Goal: Task Accomplishment & Management: Manage account settings

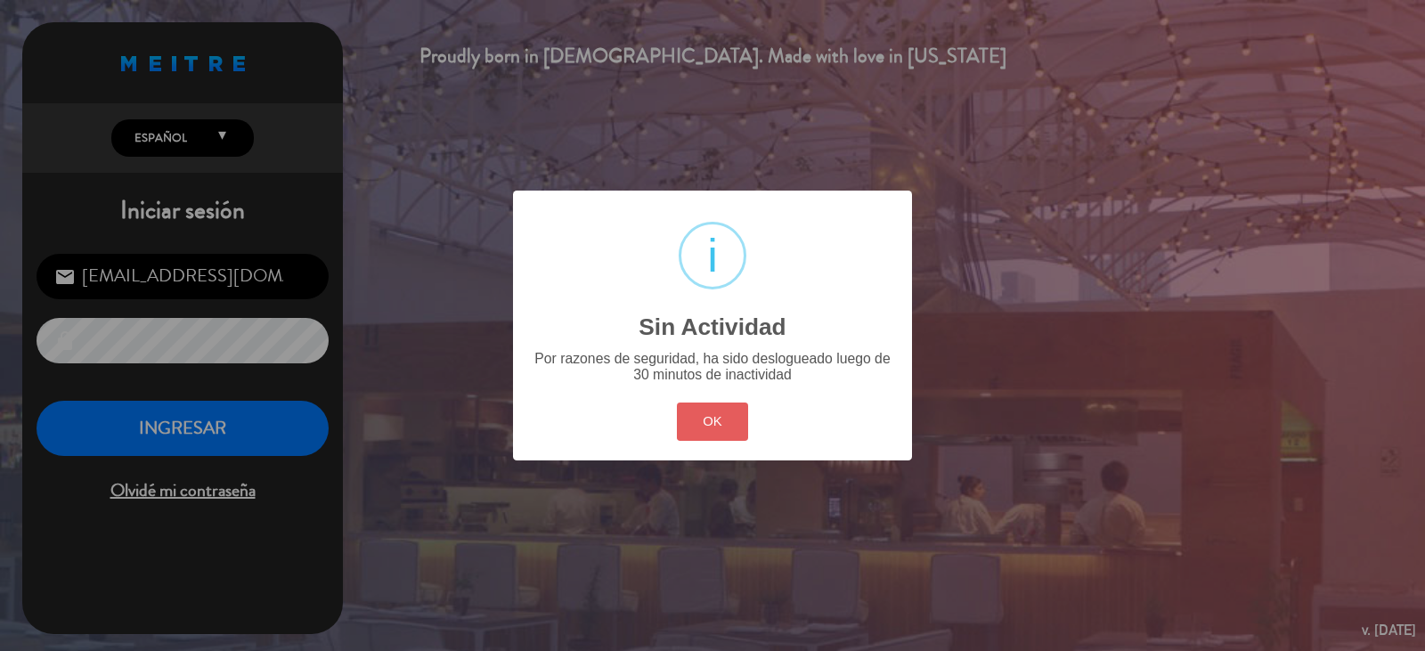
click at [725, 404] on button "OK" at bounding box center [713, 422] width 72 height 38
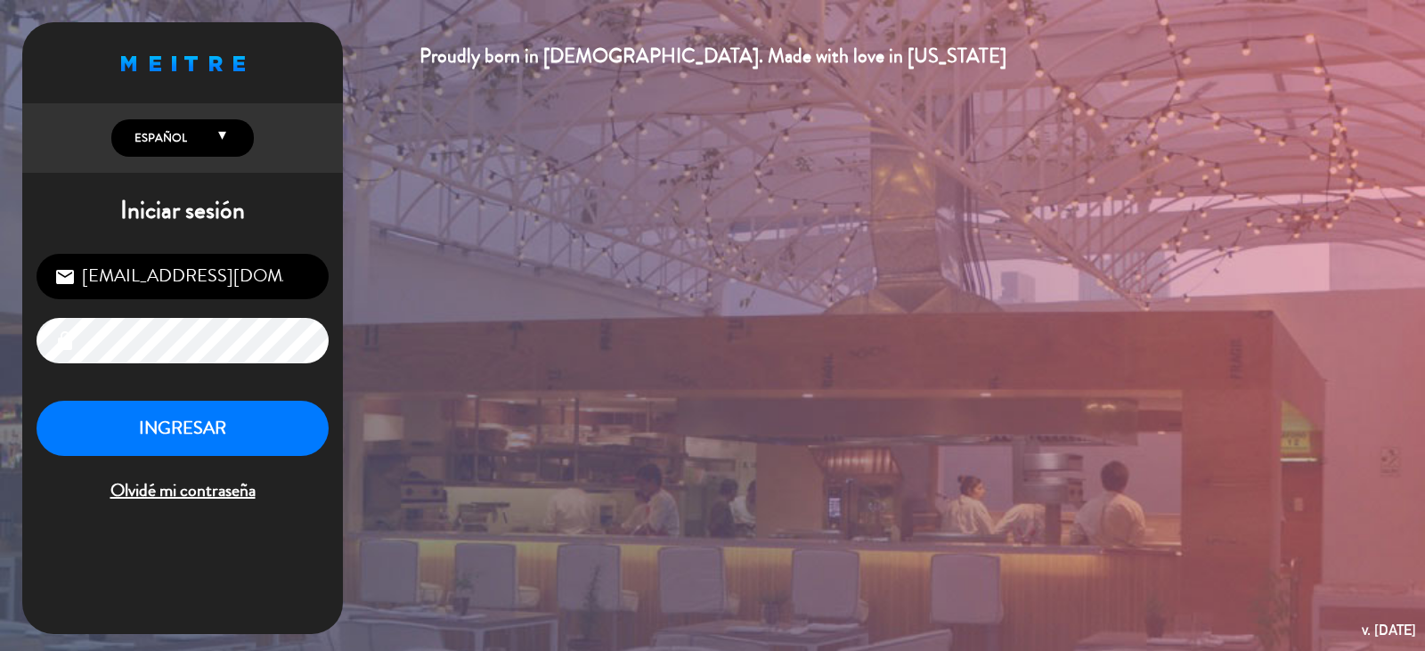
click at [251, 395] on div "[EMAIL_ADDRESS][DOMAIN_NAME] email lock INGRESAR Olvidé mi contraseña" at bounding box center [182, 380] width 321 height 281
click at [242, 420] on button "INGRESAR" at bounding box center [183, 429] width 292 height 56
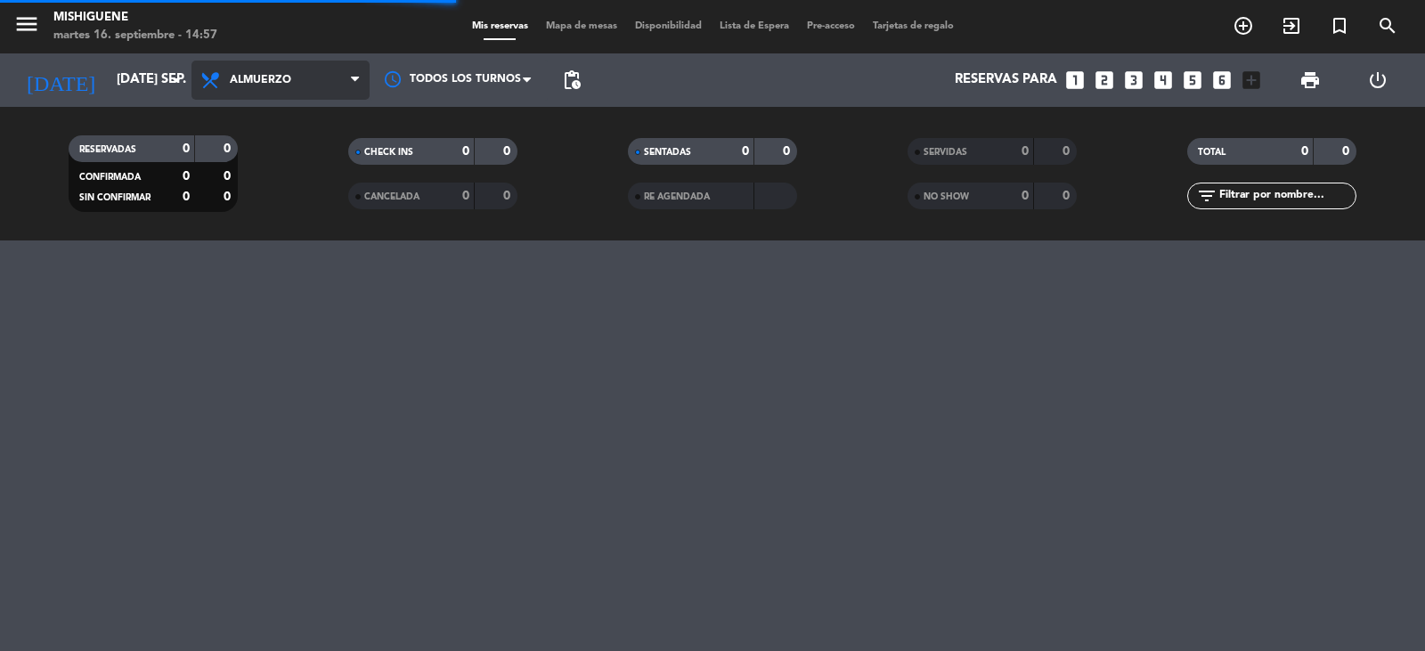
click at [297, 61] on span "Almuerzo" at bounding box center [280, 80] width 178 height 39
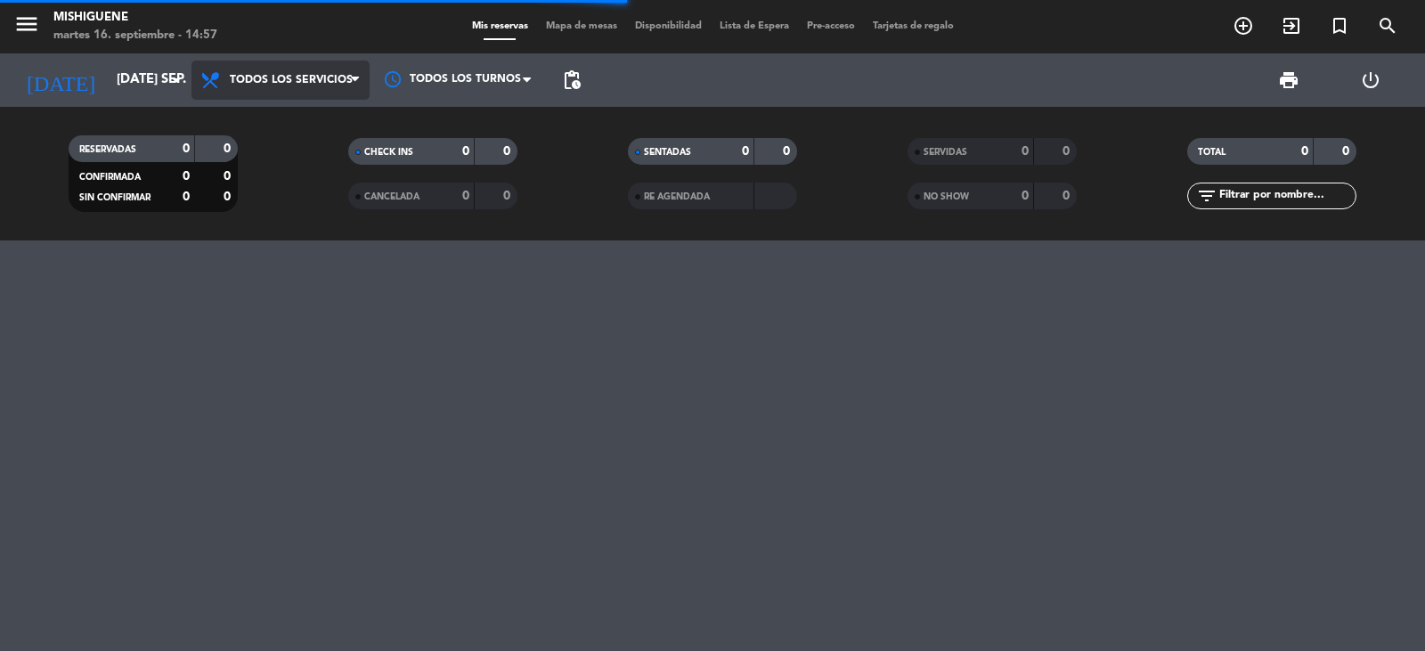
click at [308, 108] on div "menu Mishiguene martes 16. septiembre - 14:57 Mis reservas Mapa de mesas Dispon…" at bounding box center [712, 120] width 1425 height 240
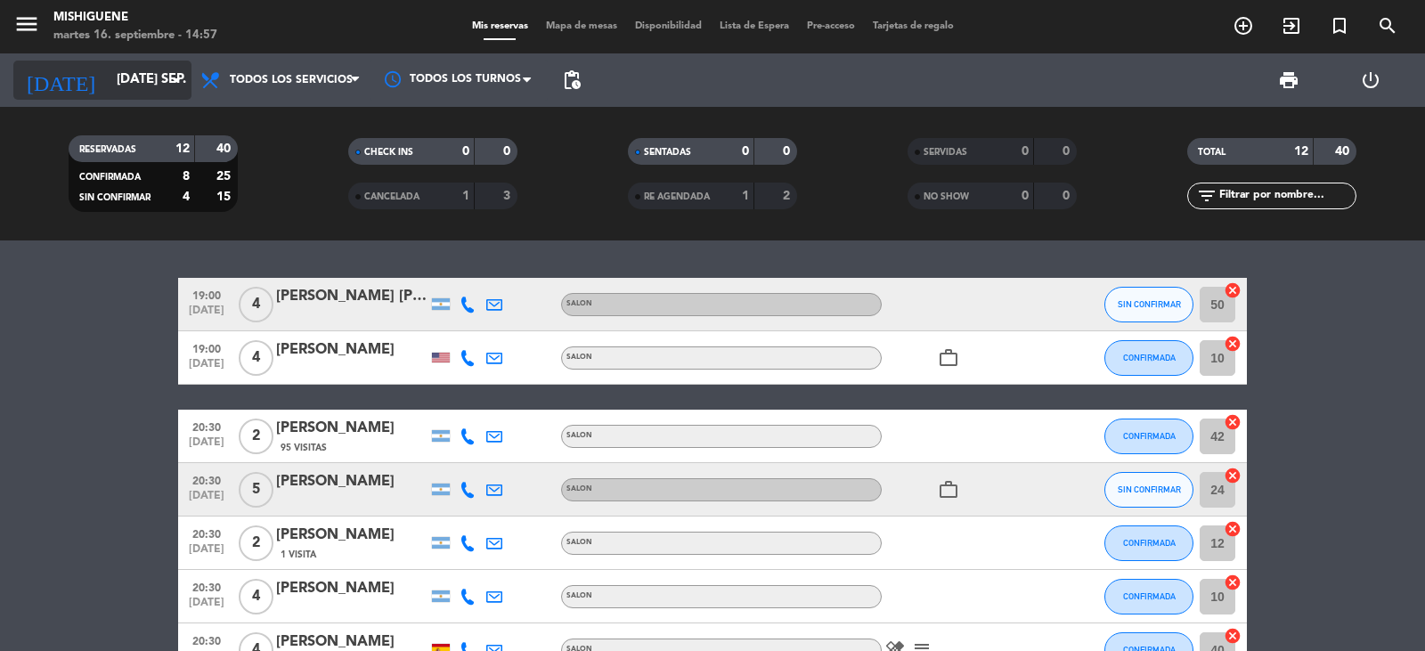
click at [119, 91] on input "[DATE] sep." at bounding box center [194, 80] width 172 height 34
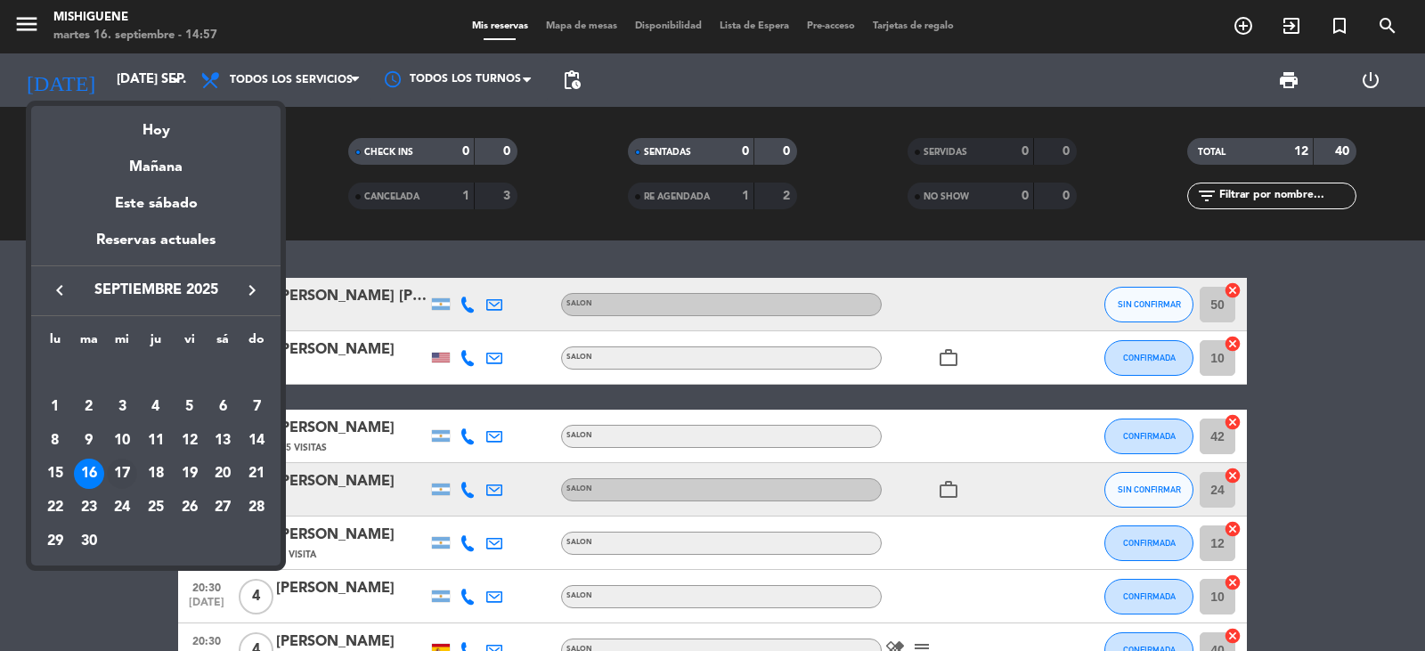
click at [131, 471] on div "17" at bounding box center [122, 474] width 30 height 30
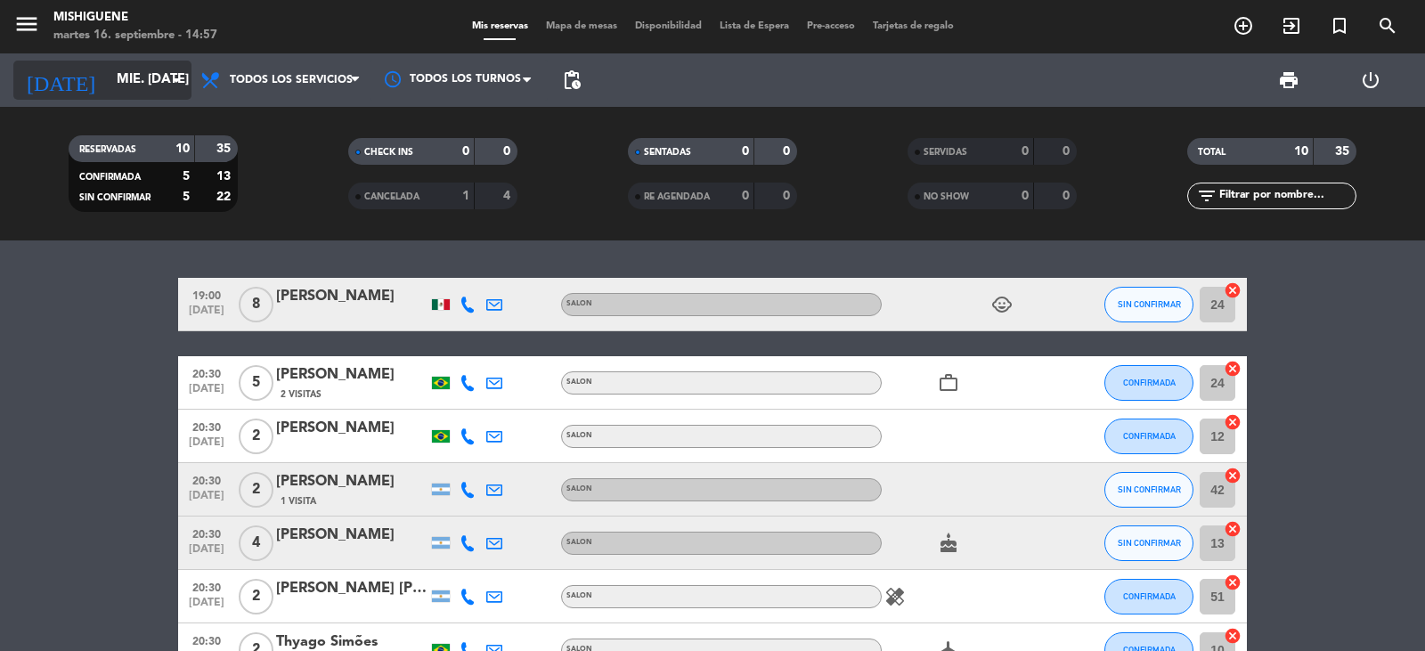
click at [125, 77] on input "mié. [DATE]" at bounding box center [194, 80] width 172 height 34
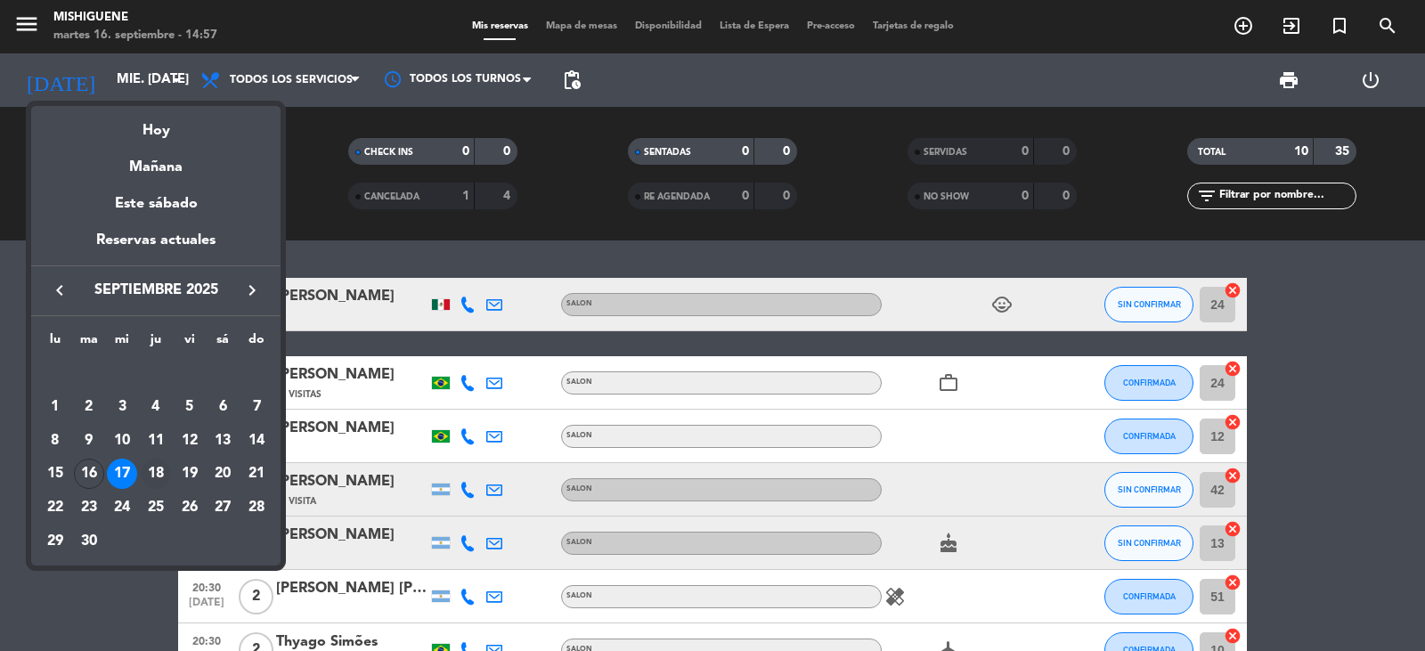
click at [153, 469] on div "18" at bounding box center [156, 474] width 30 height 30
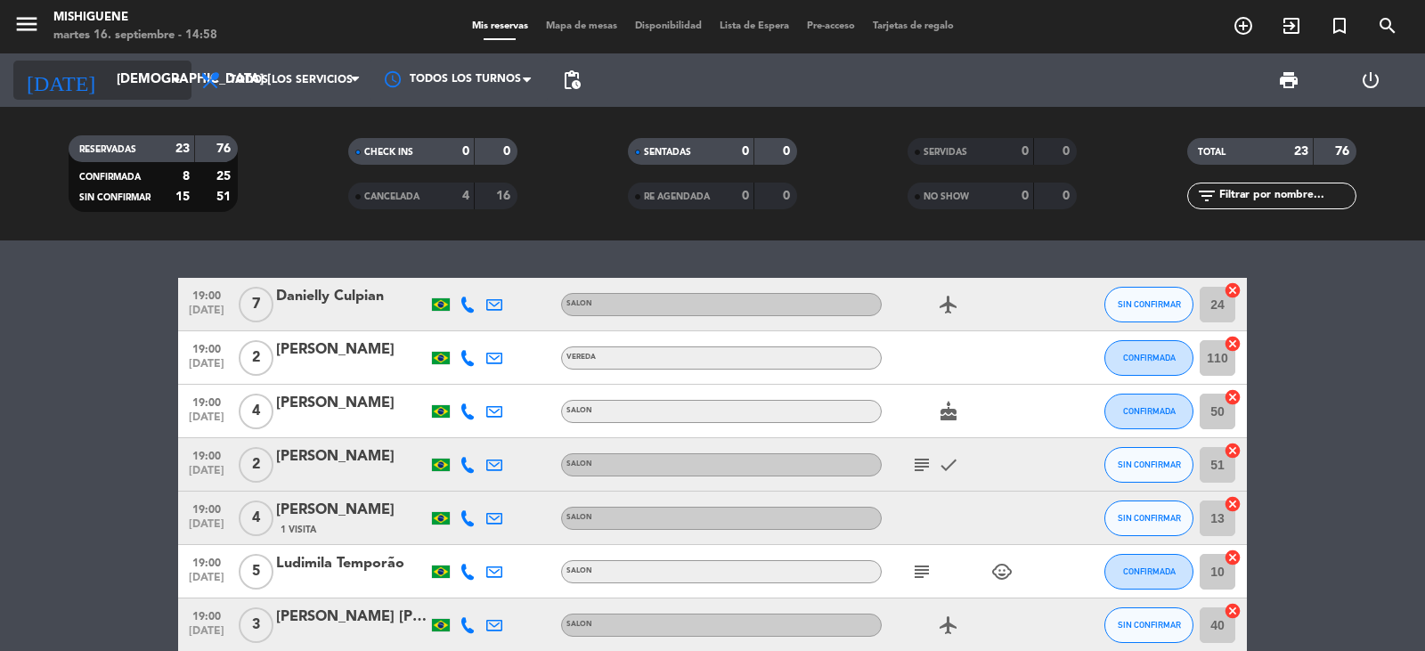
click at [150, 95] on input "[DEMOGRAPHIC_DATA] [DATE]" at bounding box center [194, 80] width 172 height 34
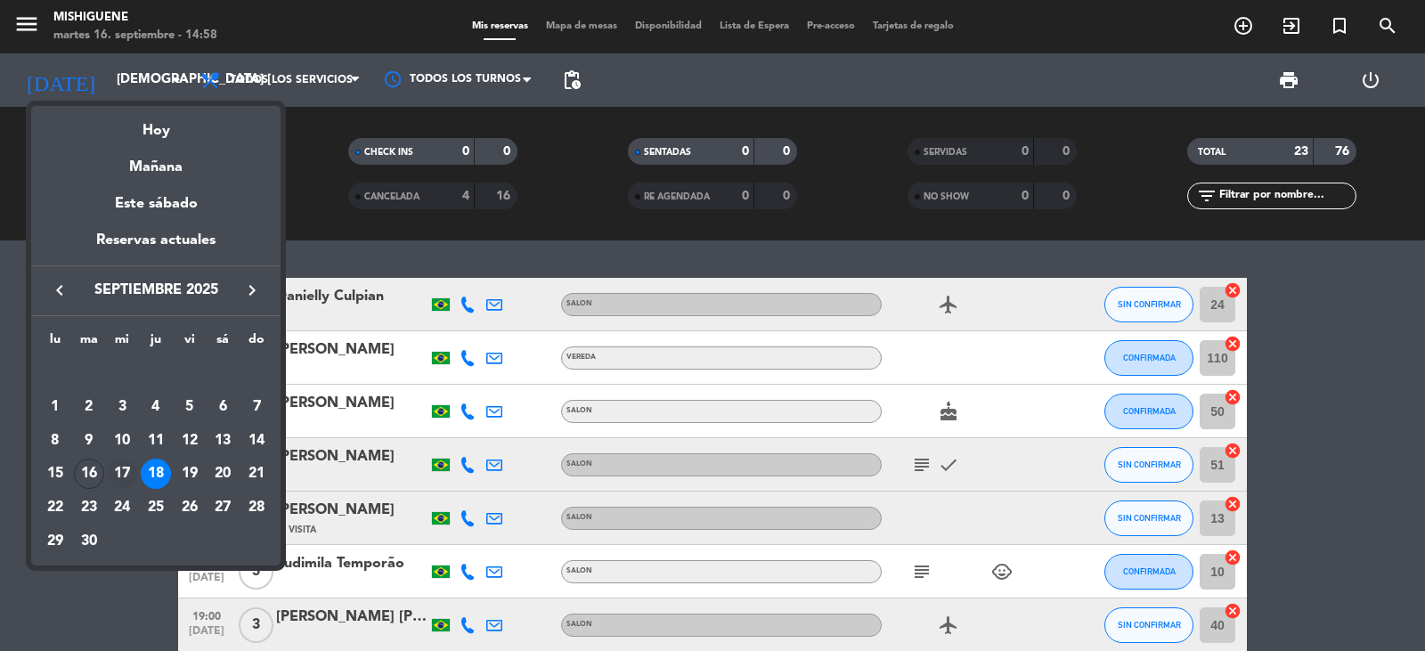
click at [126, 469] on div "17" at bounding box center [122, 474] width 30 height 30
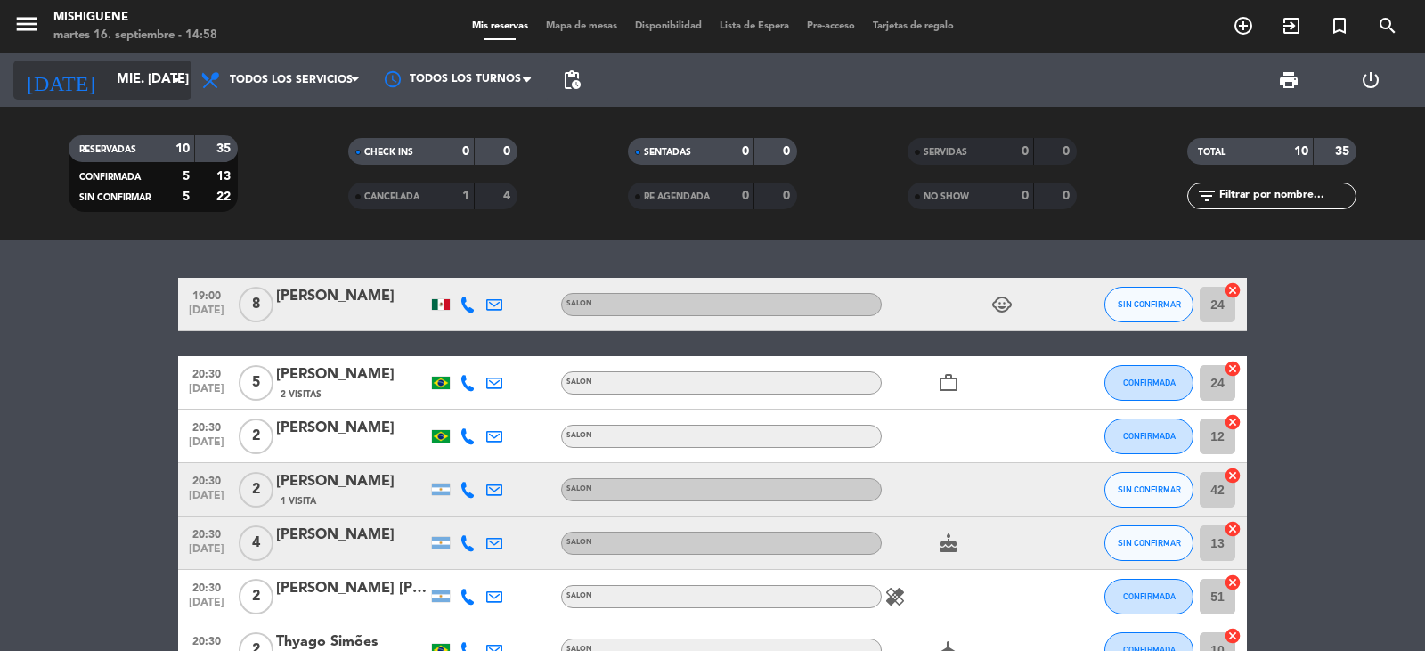
click at [141, 81] on input "mié. [DATE]" at bounding box center [194, 80] width 172 height 34
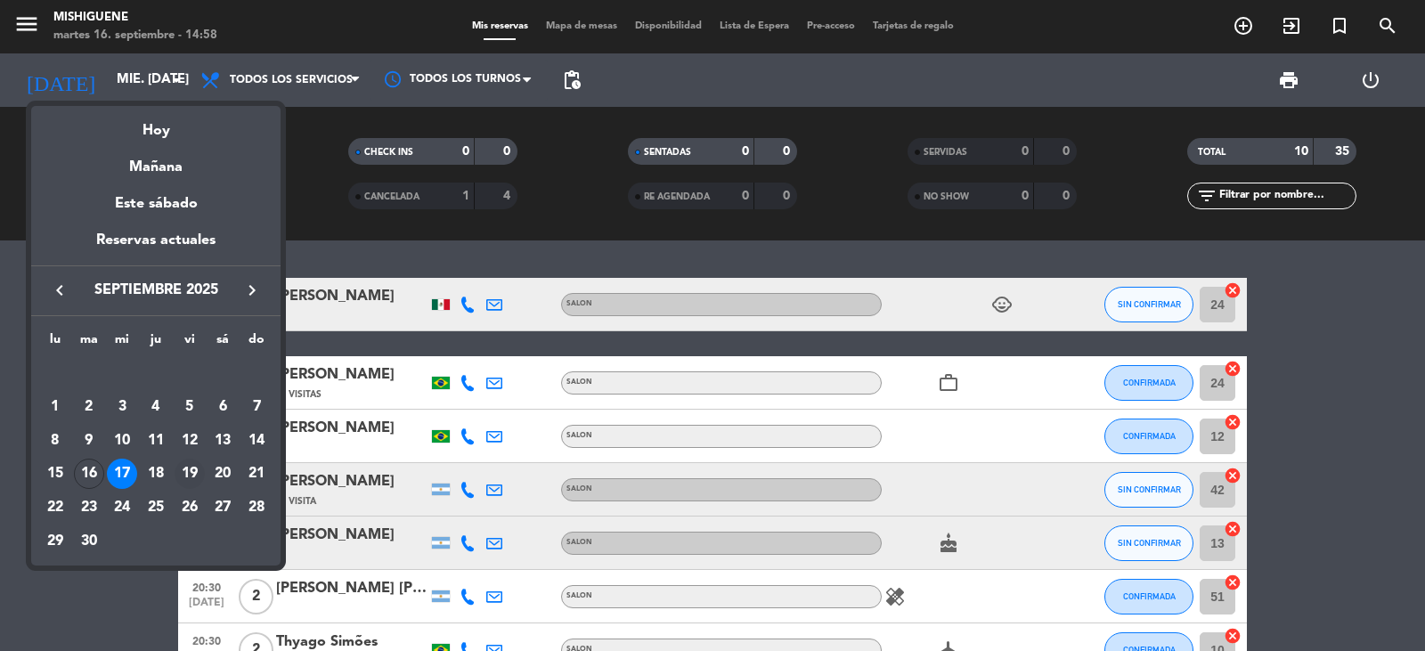
click at [193, 468] on div "19" at bounding box center [190, 474] width 30 height 30
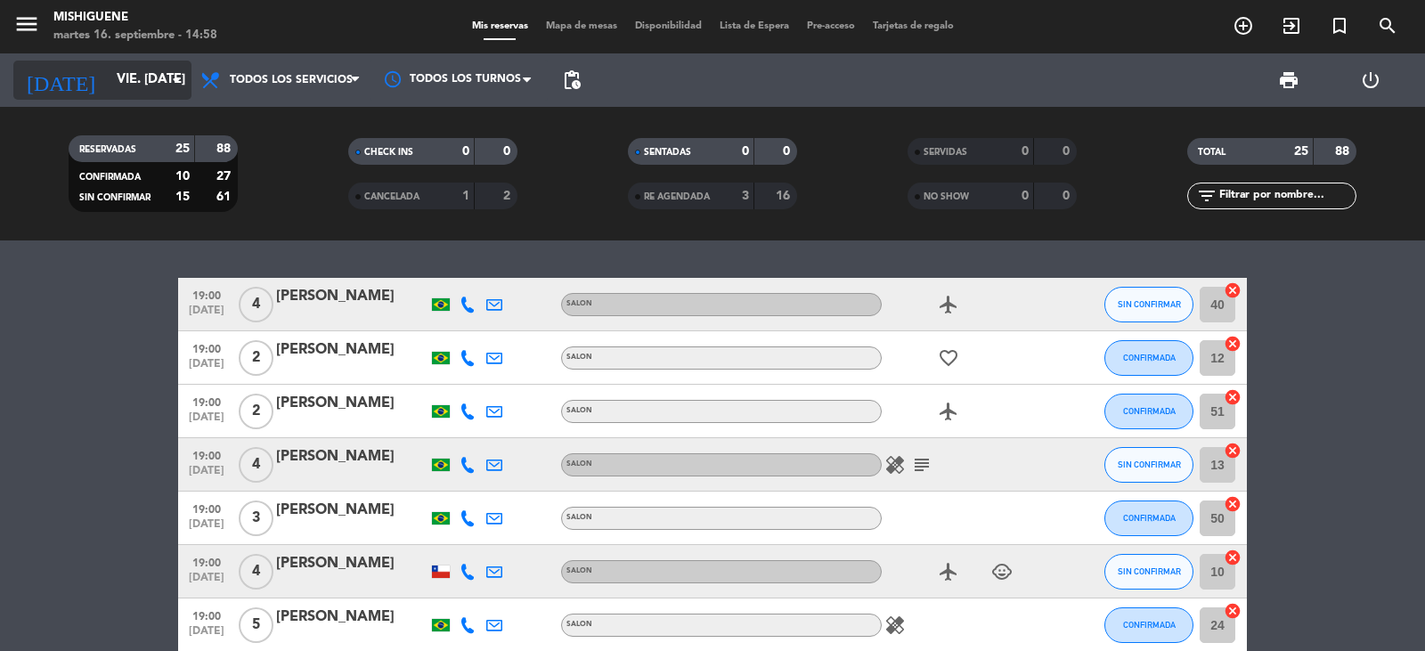
click at [159, 66] on input "vie. [DATE]" at bounding box center [194, 80] width 172 height 34
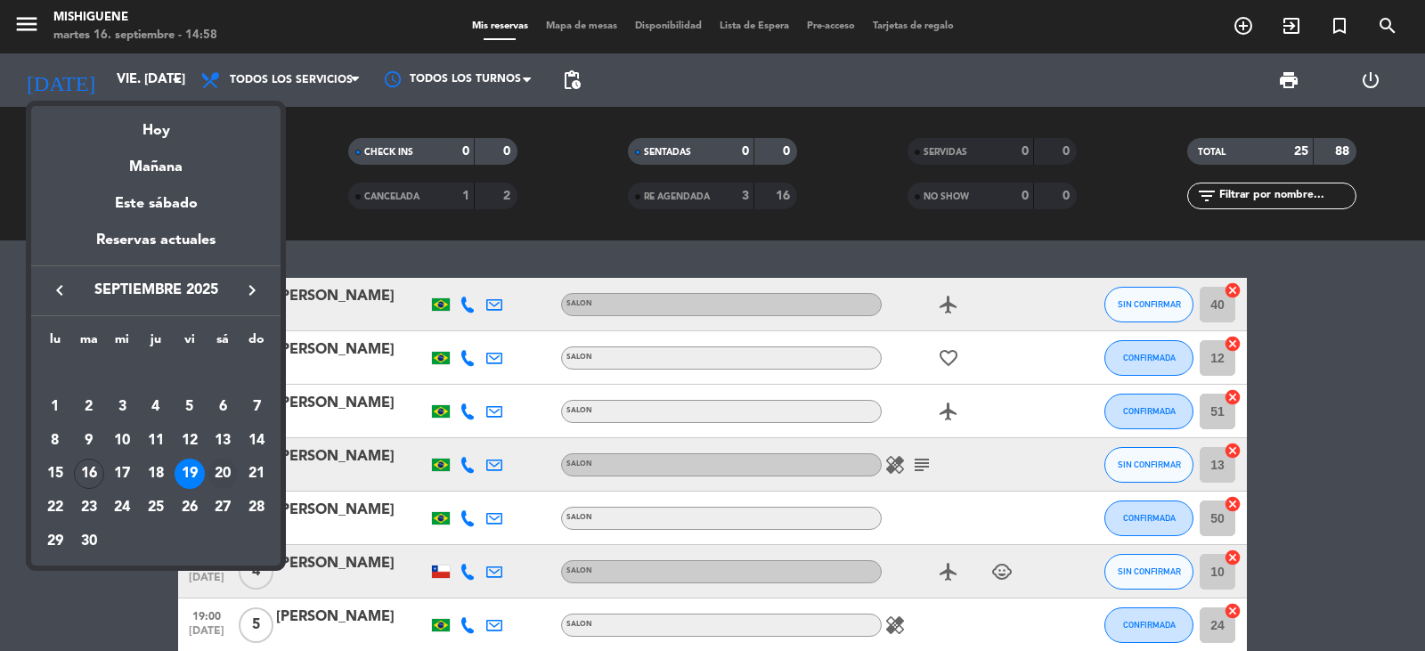
click at [236, 472] on div "20" at bounding box center [222, 474] width 30 height 30
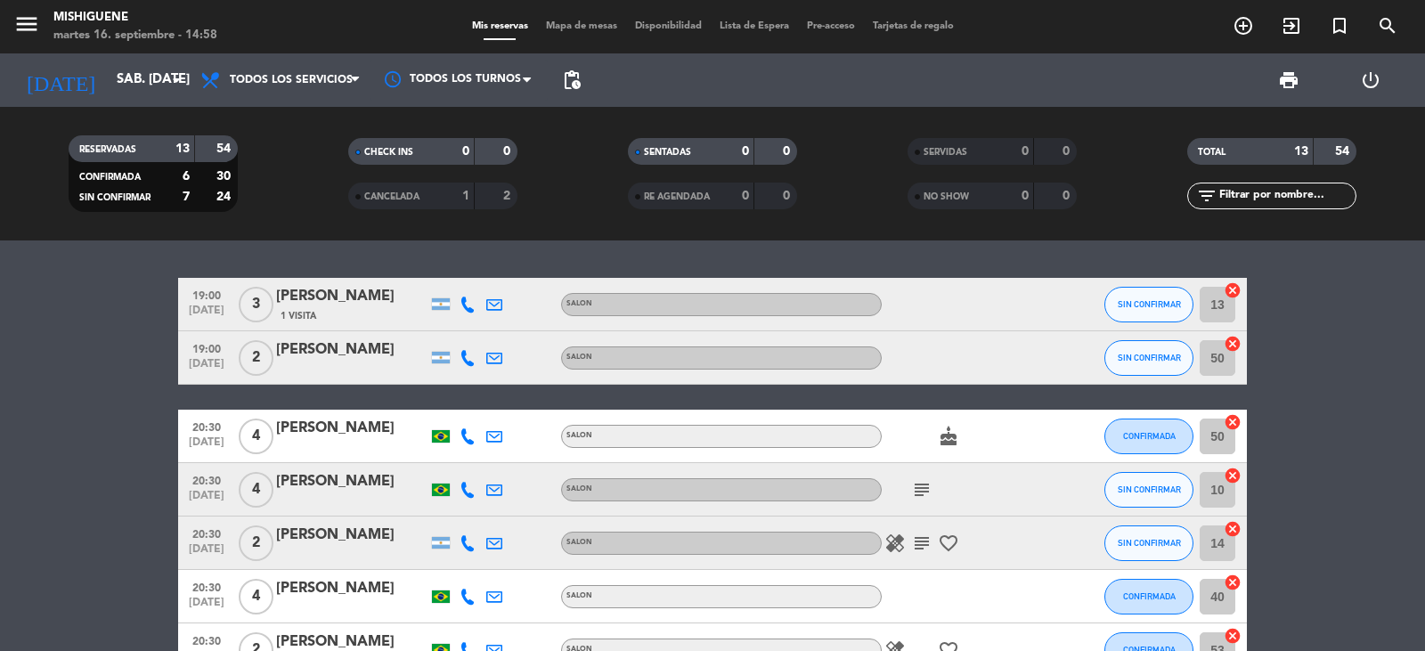
click at [924, 479] on icon "subject" at bounding box center [921, 489] width 21 height 21
click at [928, 544] on icon "subject" at bounding box center [921, 543] width 21 height 21
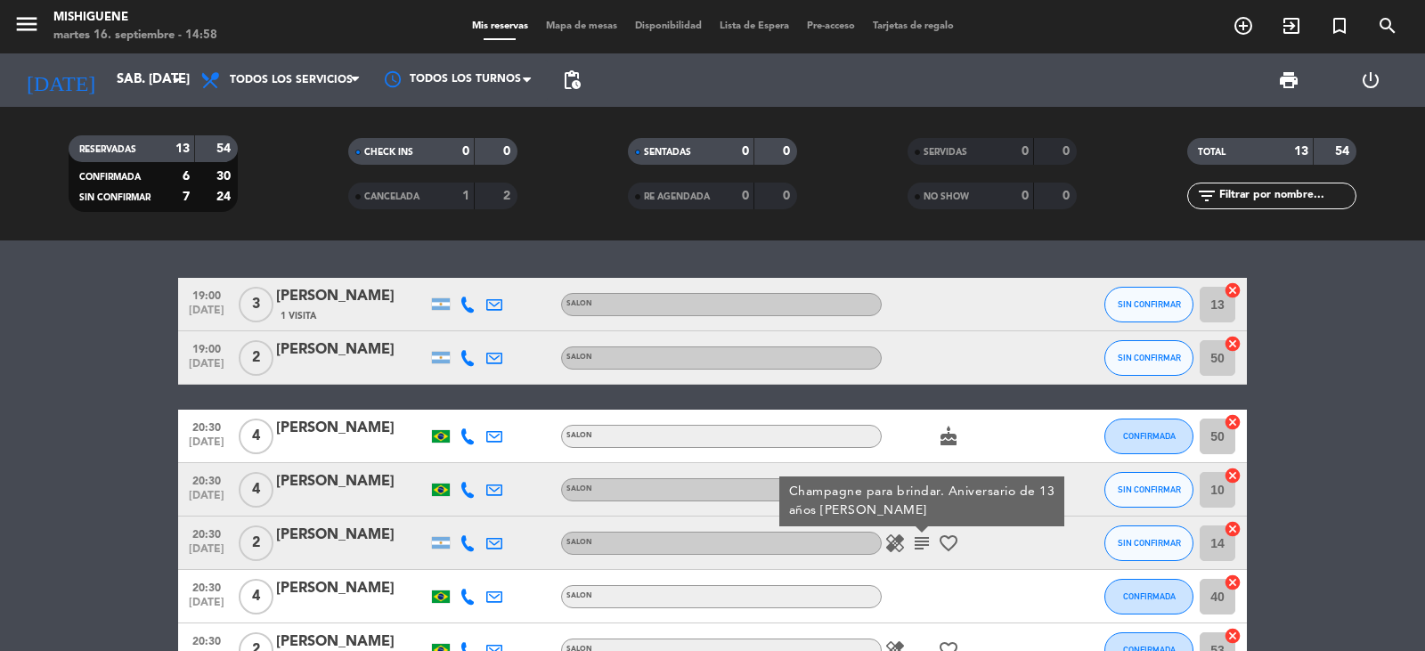
click at [924, 542] on icon "subject" at bounding box center [921, 543] width 21 height 21
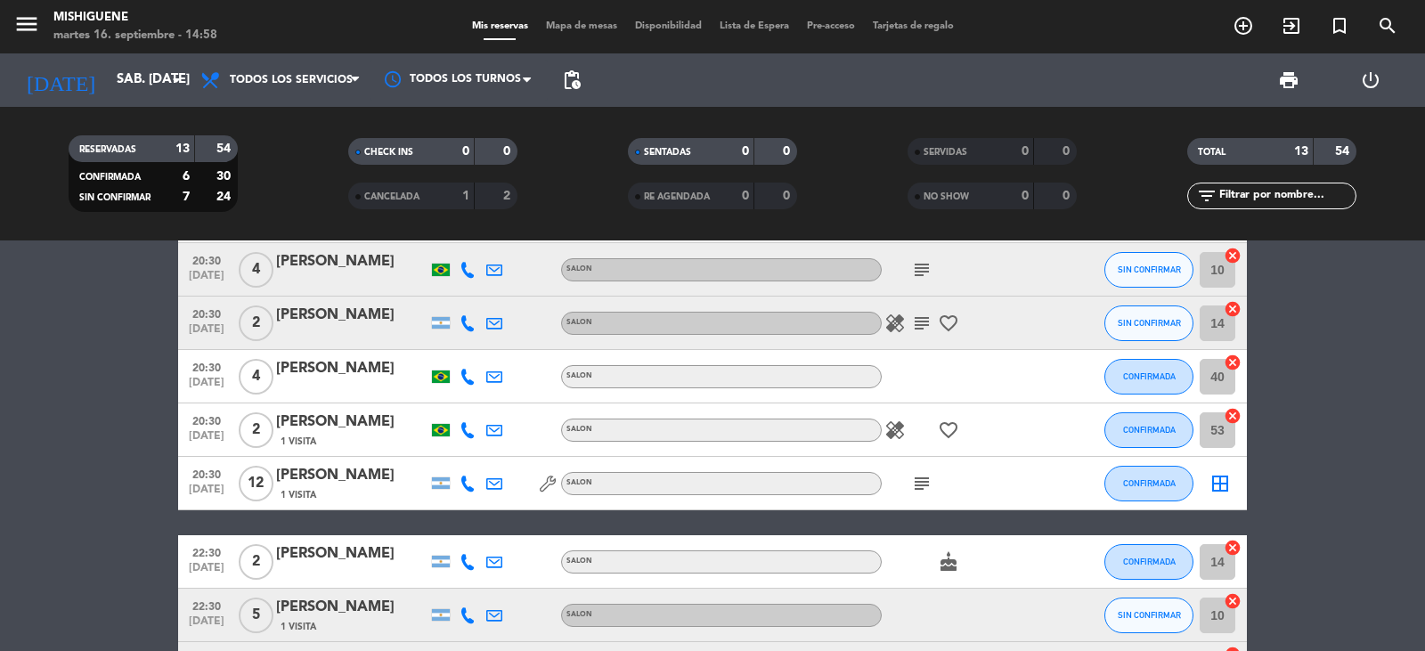
scroll to position [267, 0]
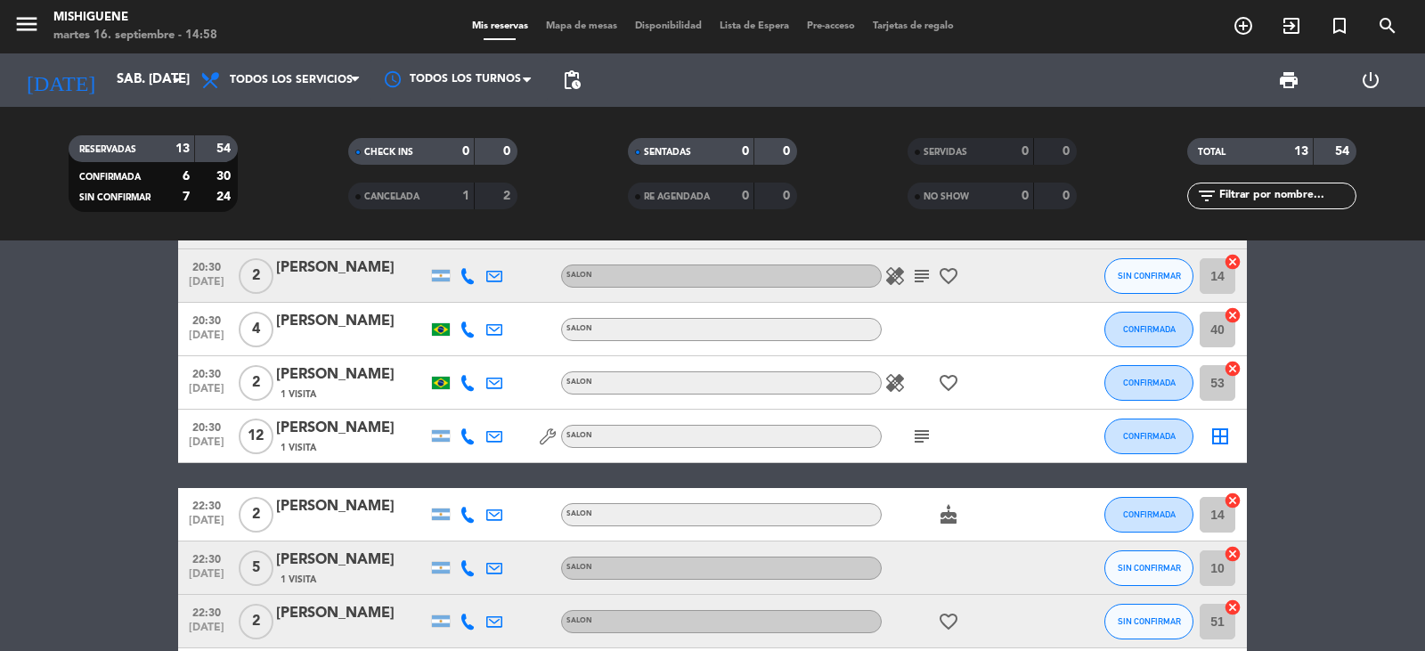
click at [915, 439] on icon "subject" at bounding box center [921, 436] width 21 height 21
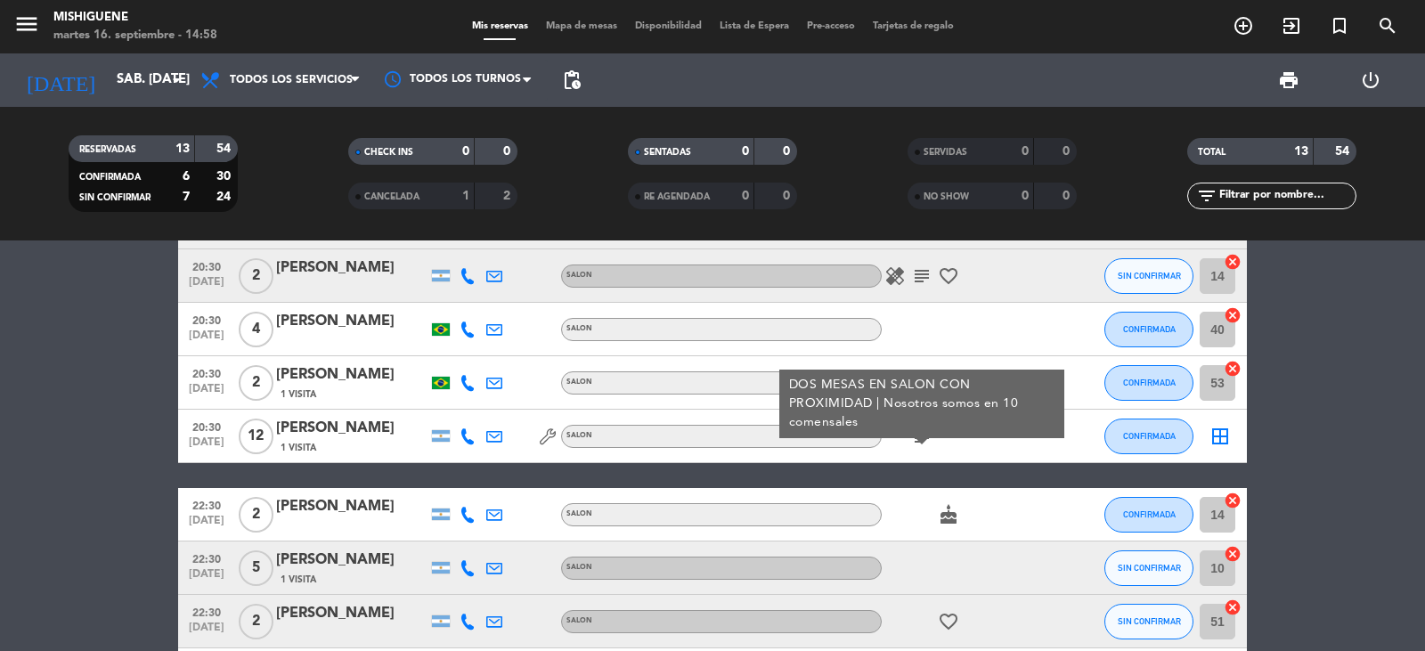
click at [1323, 387] on bookings-row "19:00 [DATE] 3 natalia 1 Visita SALON SIN CONFIRMAR 13 cancel 19:00 [DATE] 2 [P…" at bounding box center [712, 383] width 1425 height 745
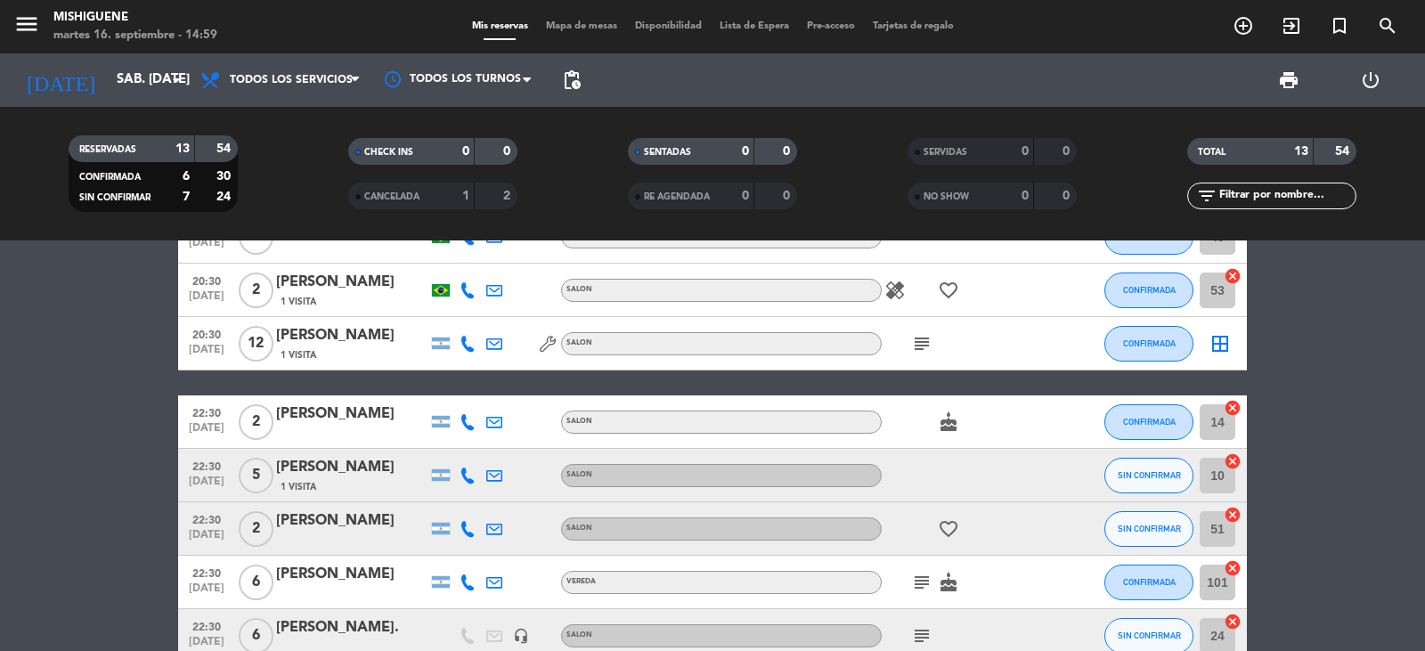
scroll to position [445, 0]
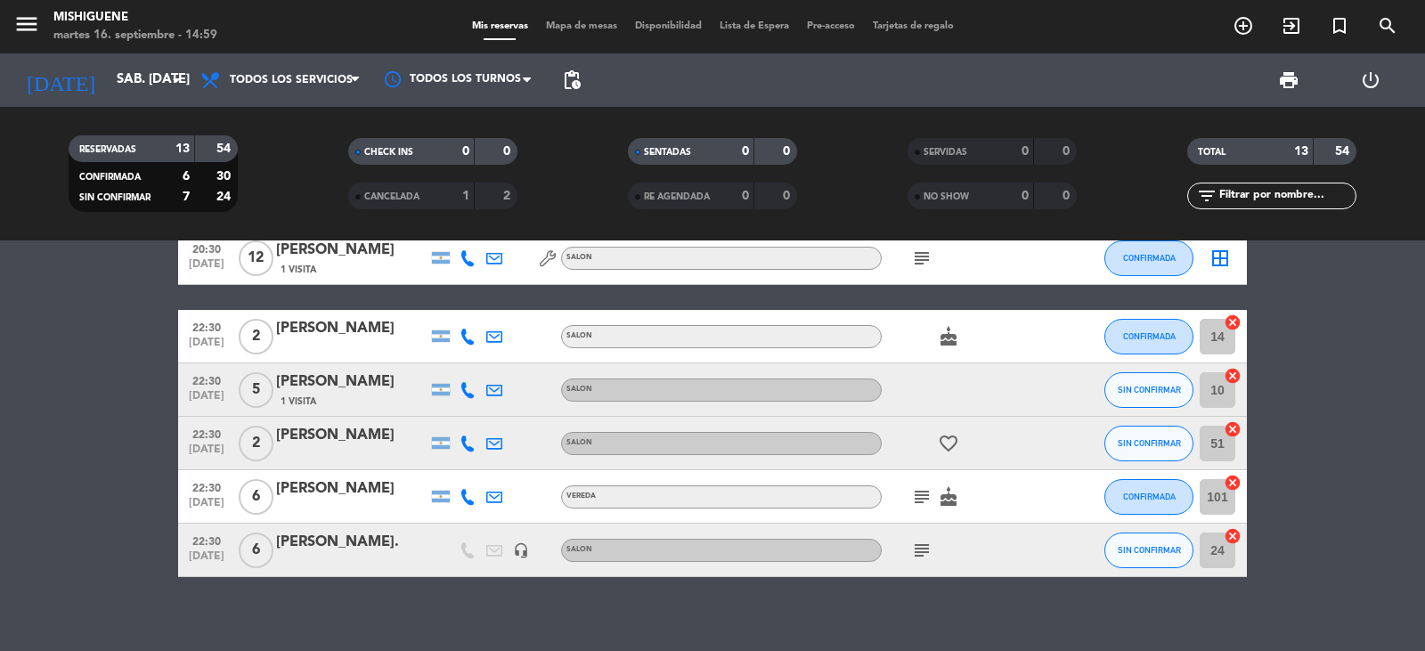
click at [925, 509] on div "subject cake" at bounding box center [962, 496] width 160 height 53
click at [916, 495] on icon "subject" at bounding box center [921, 496] width 21 height 21
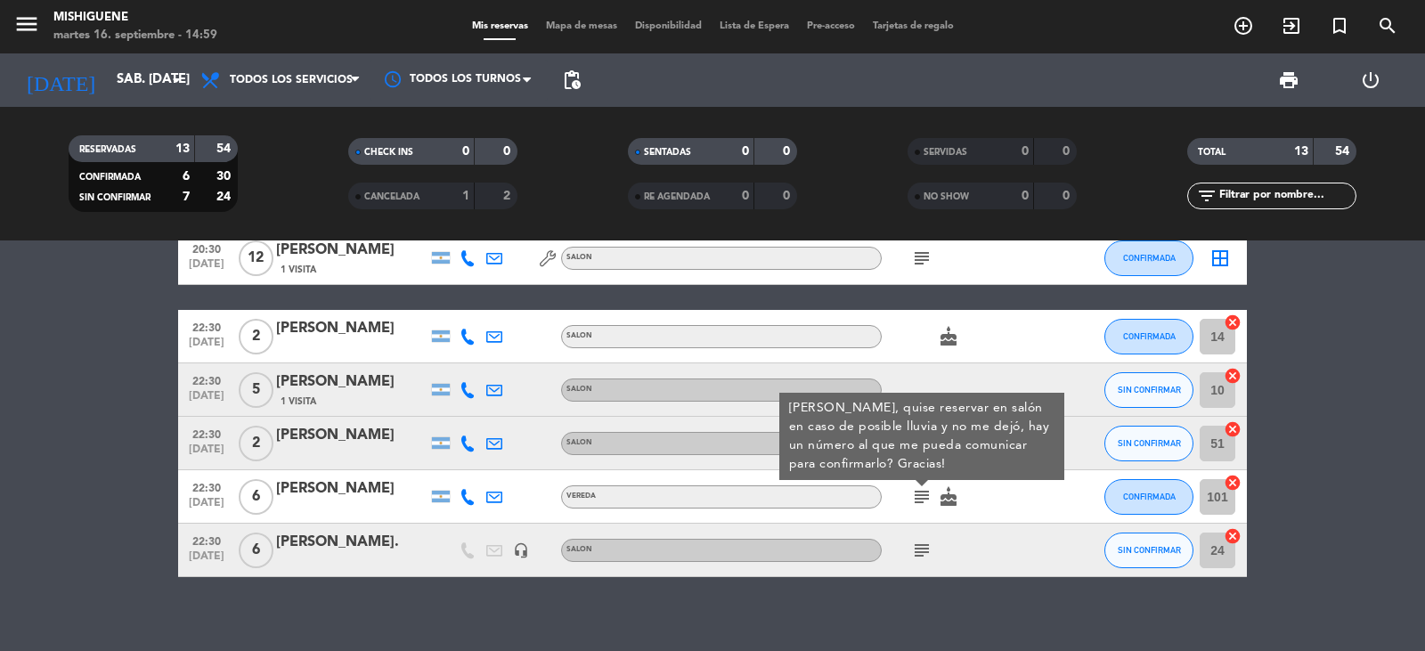
click at [924, 549] on icon "subject" at bounding box center [921, 550] width 21 height 21
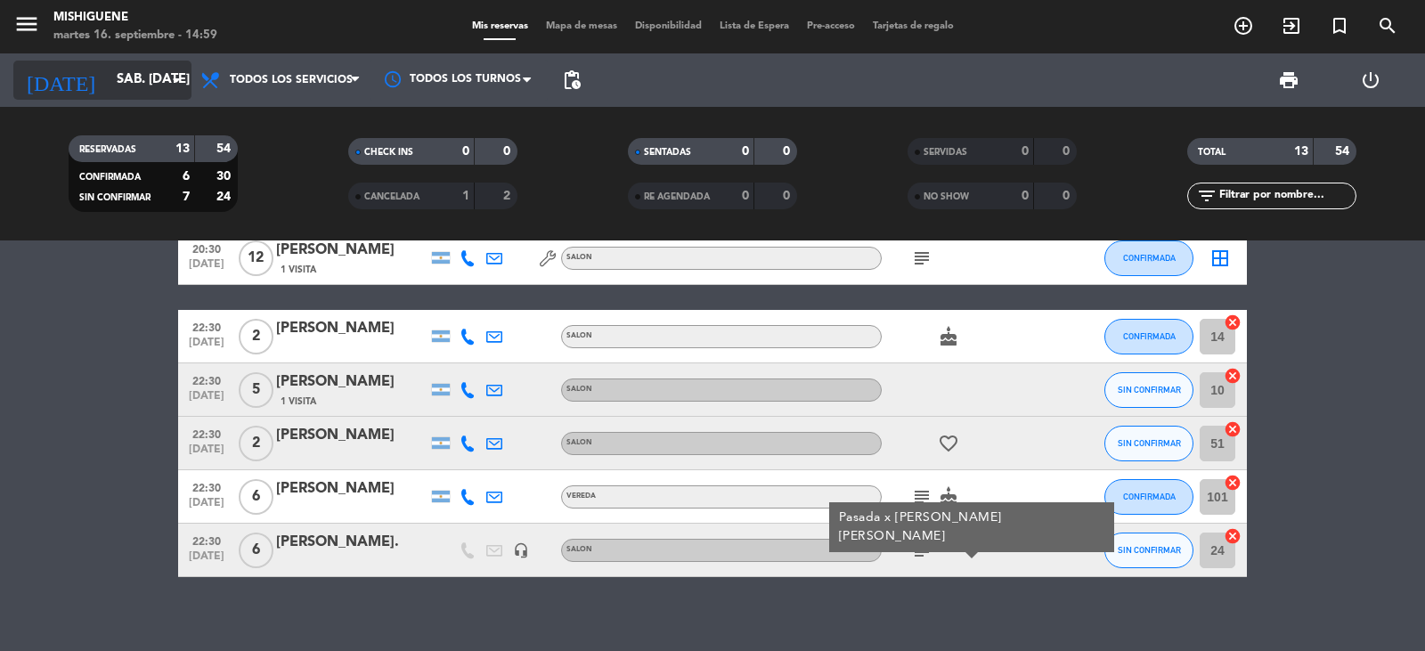
click at [166, 78] on icon "arrow_drop_down" at bounding box center [176, 79] width 21 height 21
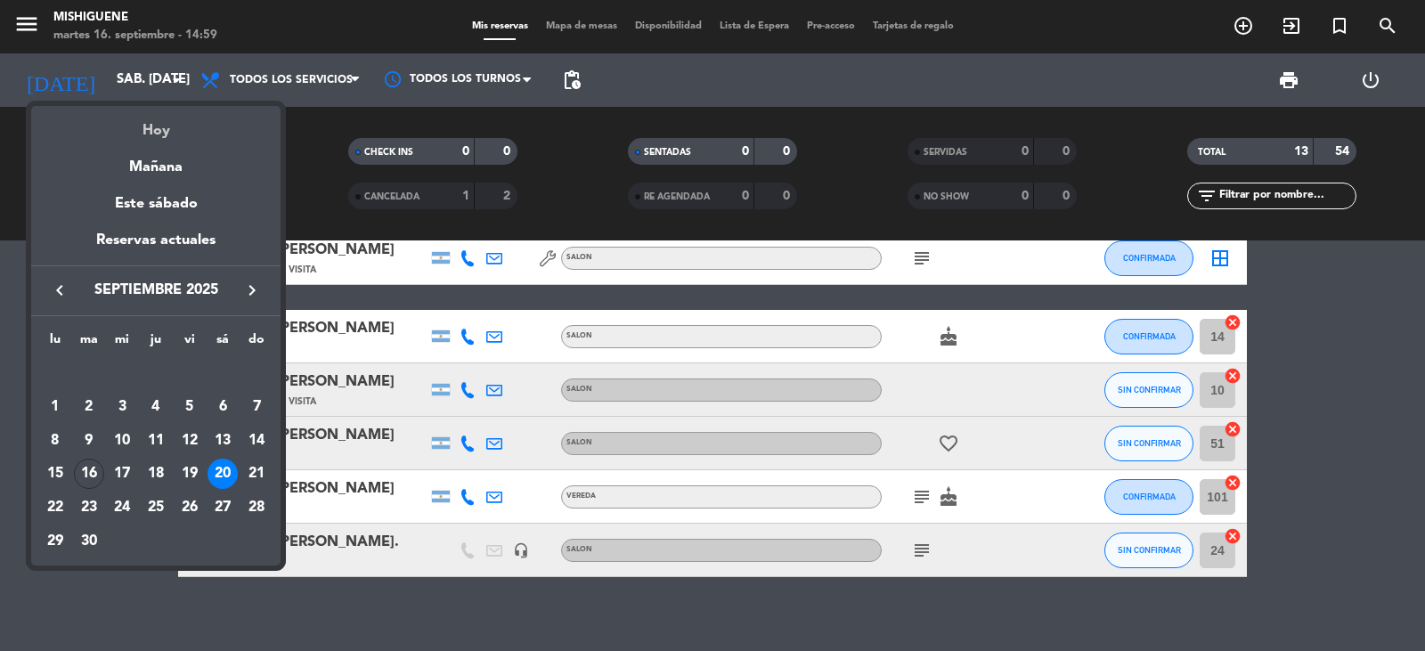
click at [191, 119] on div "Hoy" at bounding box center [155, 124] width 249 height 37
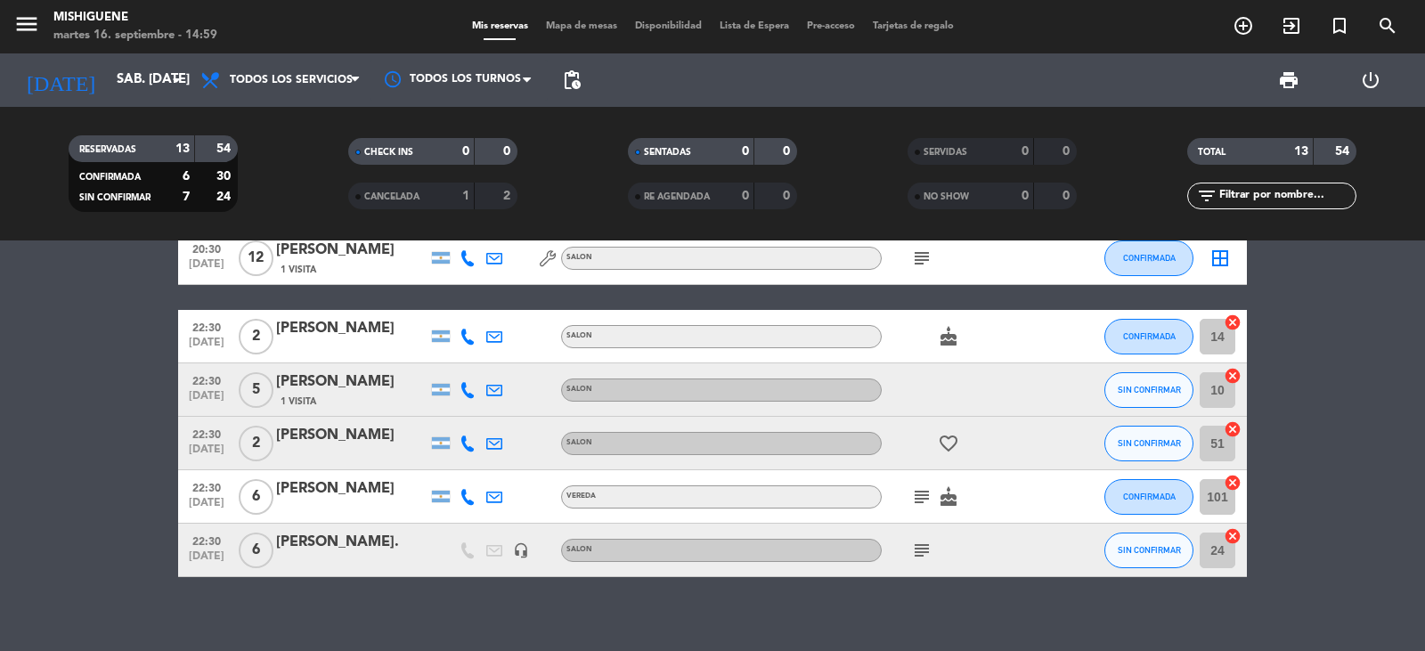
type input "[DATE] sep."
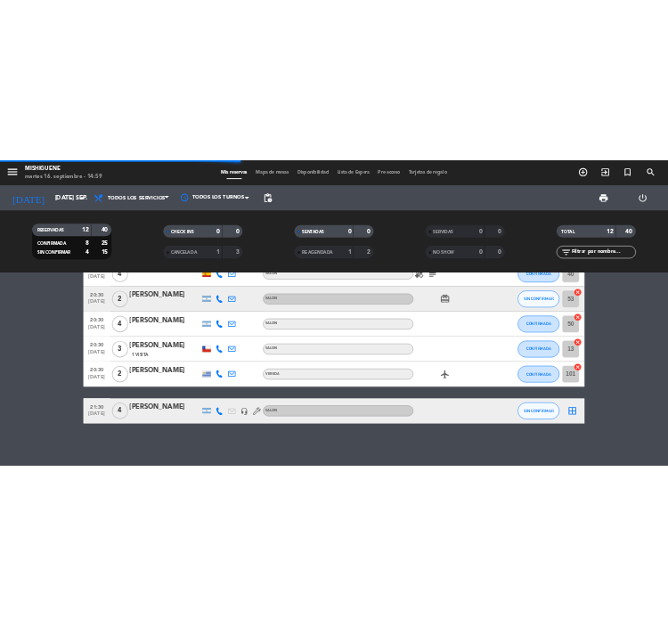
scroll to position [407, 0]
